Goal: Information Seeking & Learning: Learn about a topic

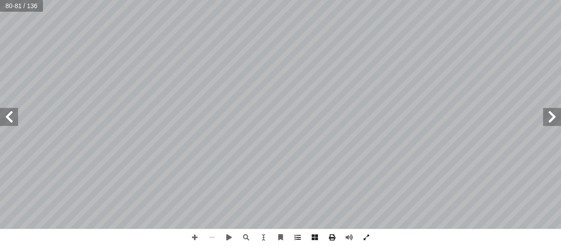
click at [554, 121] on span at bounding box center [552, 117] width 18 height 18
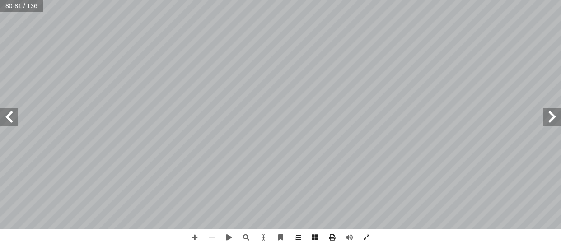
click at [554, 121] on span at bounding box center [552, 117] width 18 height 18
click at [554, 122] on span at bounding box center [552, 117] width 18 height 18
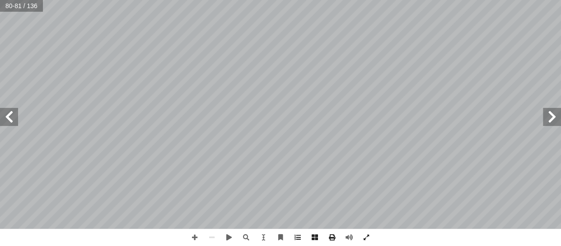
click at [554, 122] on span at bounding box center [552, 117] width 18 height 18
click at [14, 5] on input "text" at bounding box center [21, 6] width 43 height 12
type input "**"
click at [12, 121] on span at bounding box center [9, 117] width 18 height 18
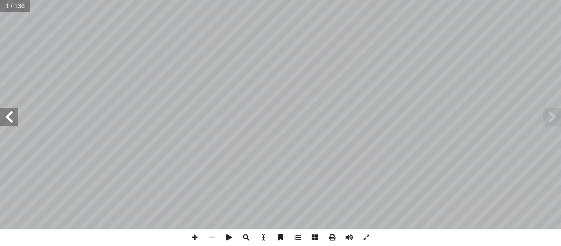
click at [12, 121] on span at bounding box center [9, 117] width 18 height 18
click at [198, 232] on span at bounding box center [194, 237] width 17 height 17
click at [198, 239] on span at bounding box center [194, 237] width 17 height 17
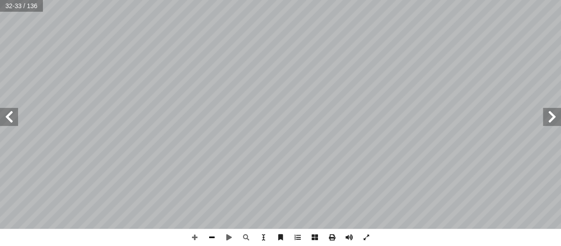
click at [207, 236] on span at bounding box center [211, 237] width 17 height 17
click at [194, 237] on span at bounding box center [194, 237] width 17 height 17
click at [208, 233] on span at bounding box center [211, 237] width 17 height 17
click at [7, 120] on span at bounding box center [9, 117] width 18 height 18
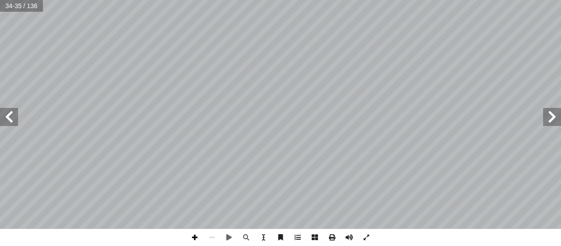
click at [190, 242] on span at bounding box center [194, 237] width 17 height 17
click at [212, 242] on span at bounding box center [211, 237] width 17 height 17
click at [9, 118] on span at bounding box center [9, 117] width 18 height 18
